Goal: Task Accomplishment & Management: Manage account settings

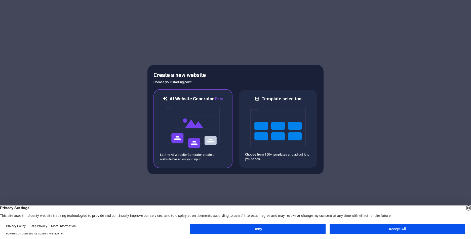
click at [210, 122] on img at bounding box center [192, 127] width 55 height 50
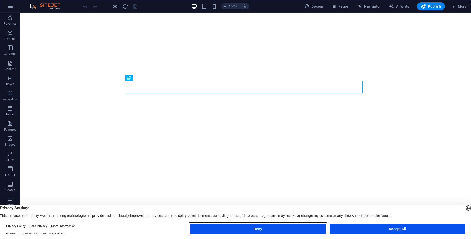
click at [309, 225] on button "Deny" at bounding box center [257, 228] width 135 height 10
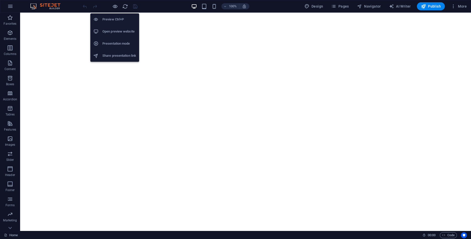
click at [114, 20] on h6 "Preview Ctrl+P" at bounding box center [119, 19] width 34 height 6
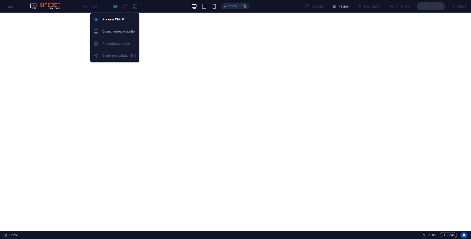
click at [116, 6] on icon "button" at bounding box center [115, 7] width 6 height 6
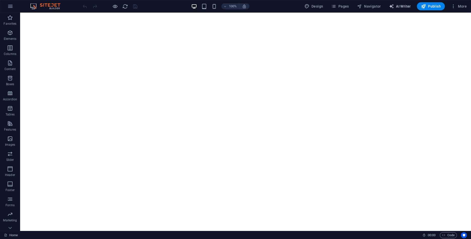
click at [402, 5] on span "AI Writer" at bounding box center [400, 6] width 22 height 5
select select "English"
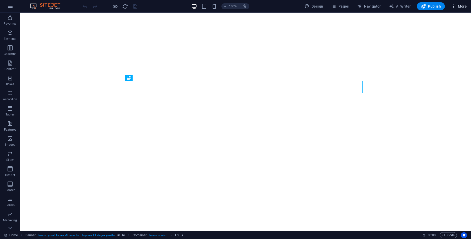
click at [453, 5] on icon "button" at bounding box center [453, 6] width 5 height 5
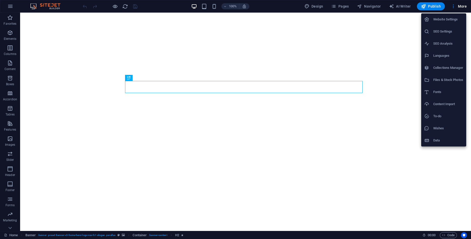
click at [446, 23] on li "Website Settings" at bounding box center [443, 19] width 45 height 12
